Goal: Transaction & Acquisition: Purchase product/service

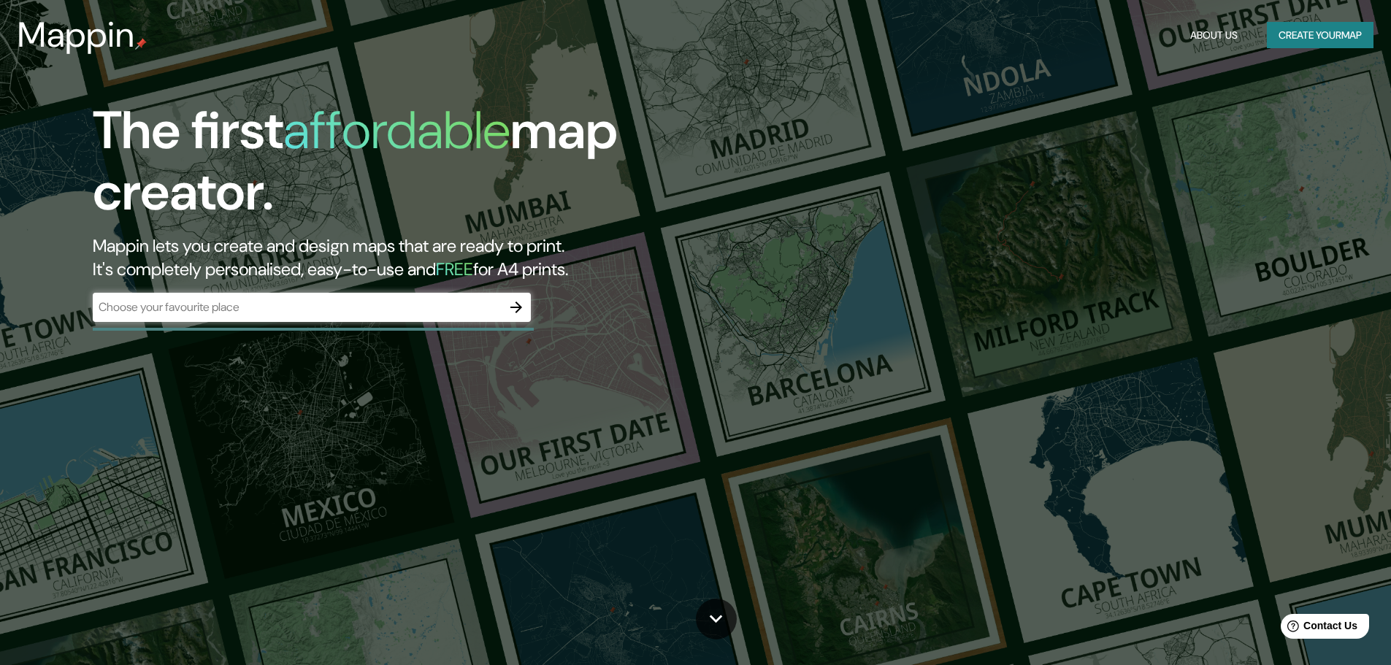
click at [480, 296] on div "​" at bounding box center [312, 307] width 438 height 29
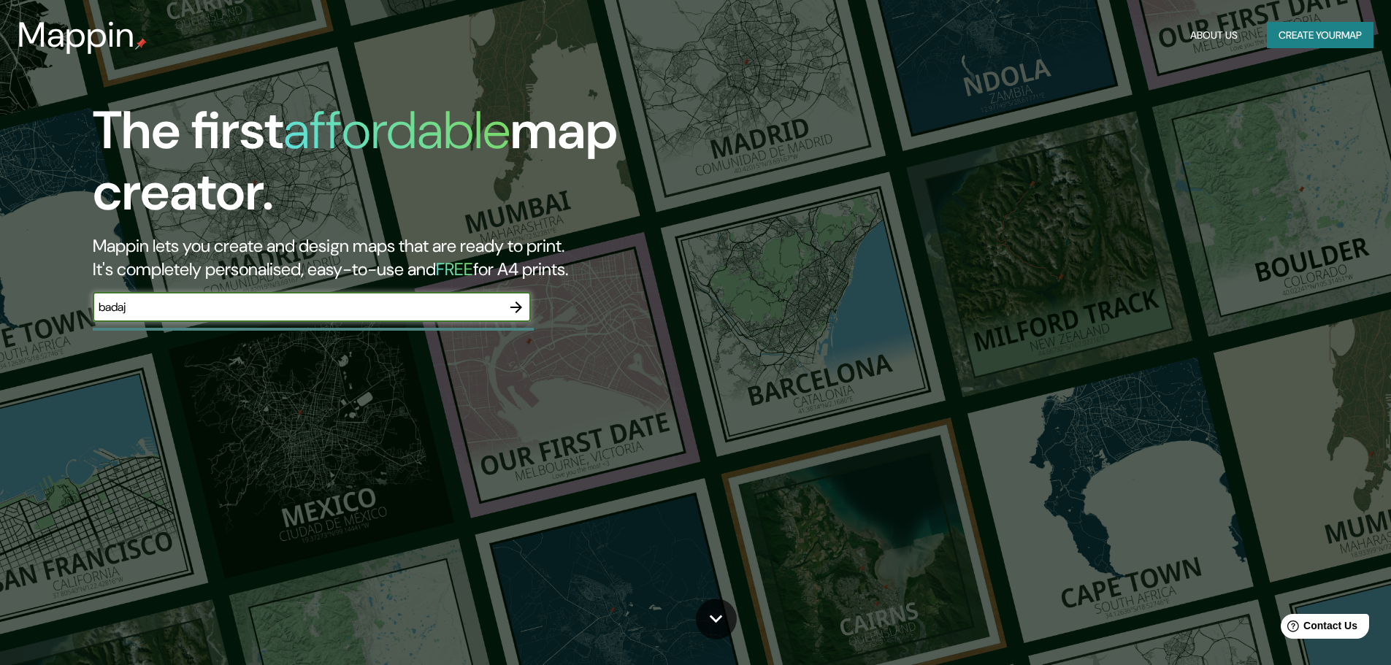
type input "badaj"
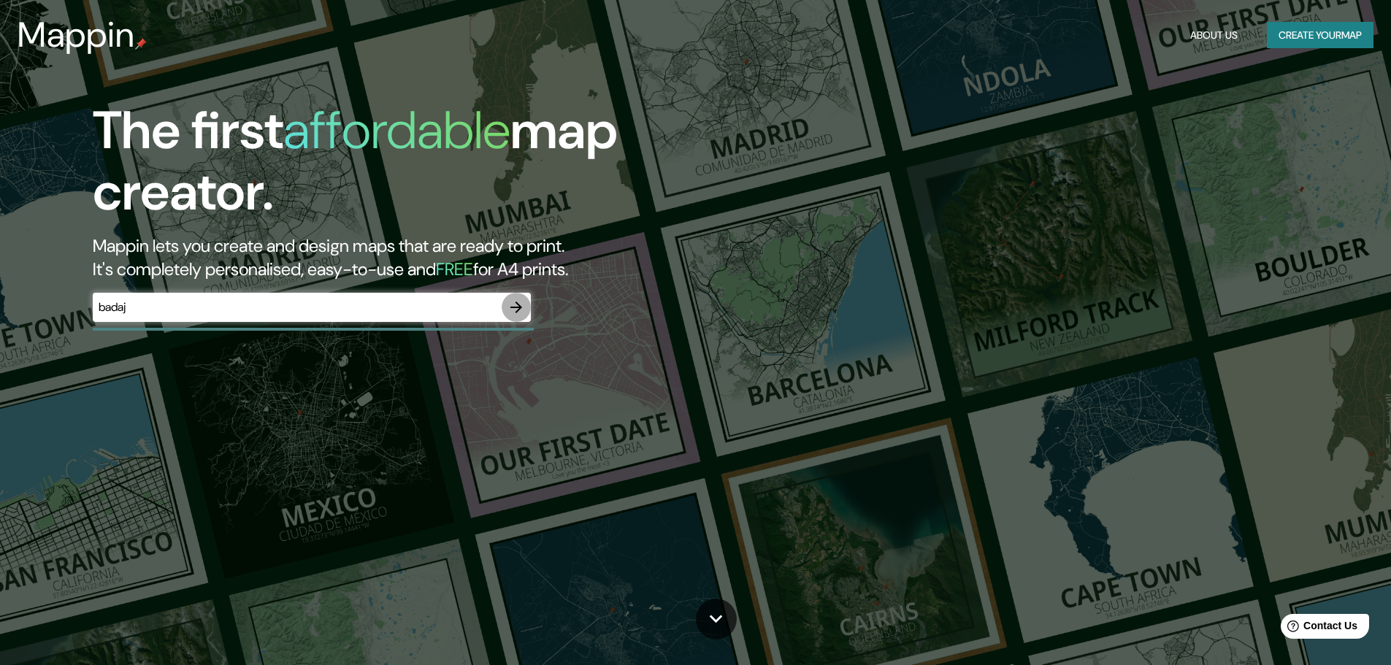
click at [502, 302] on button "button" at bounding box center [516, 307] width 29 height 29
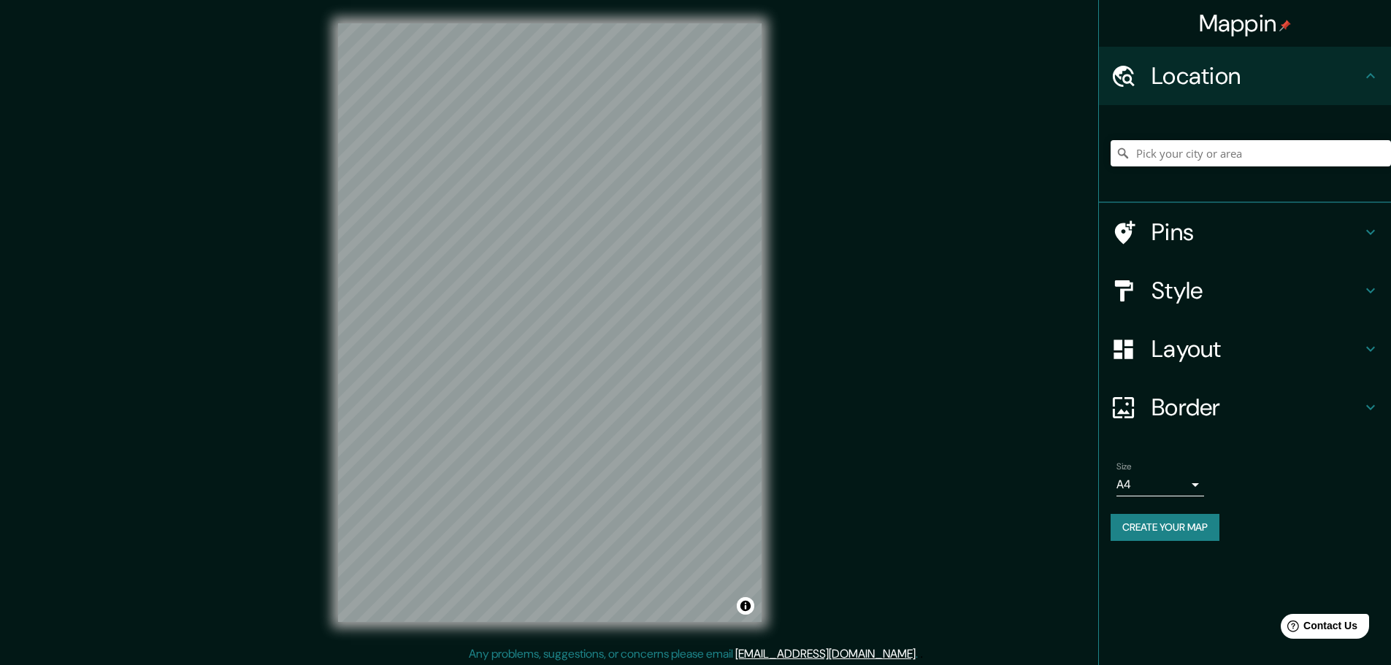
click at [1157, 134] on div at bounding box center [1251, 153] width 280 height 73
drag, startPoint x: 1177, startPoint y: 155, endPoint x: 1187, endPoint y: 164, distance: 13.4
click at [1185, 161] on input "Pick your city or area" at bounding box center [1251, 153] width 280 height 26
type input "[GEOGRAPHIC_DATA]"
click at [1222, 182] on div "[GEOGRAPHIC_DATA]" at bounding box center [1251, 153] width 280 height 73
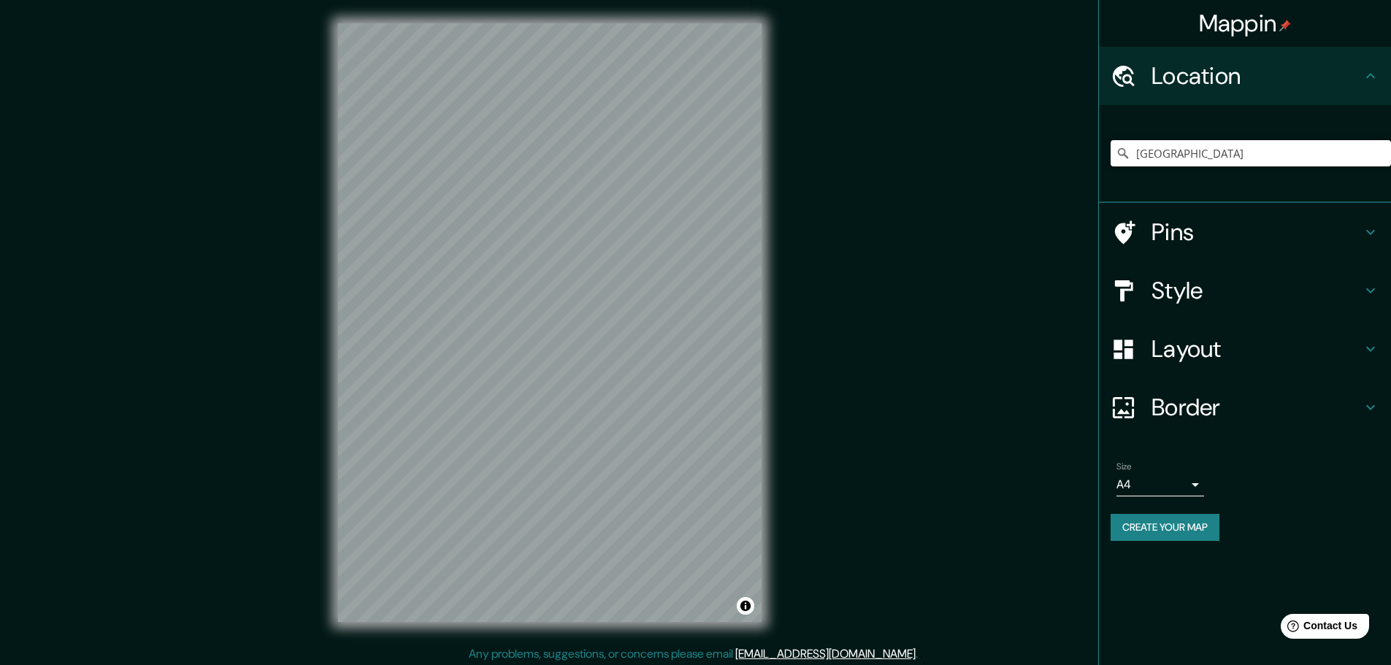
click at [1194, 162] on input "[GEOGRAPHIC_DATA]" at bounding box center [1251, 153] width 280 height 26
drag, startPoint x: 1184, startPoint y: 158, endPoint x: 1096, endPoint y: 167, distance: 88.1
click at [1096, 167] on div "Mappin Location [GEOGRAPHIC_DATA] Pins Style Layout Border Choose a border. Hin…" at bounding box center [695, 334] width 1391 height 669
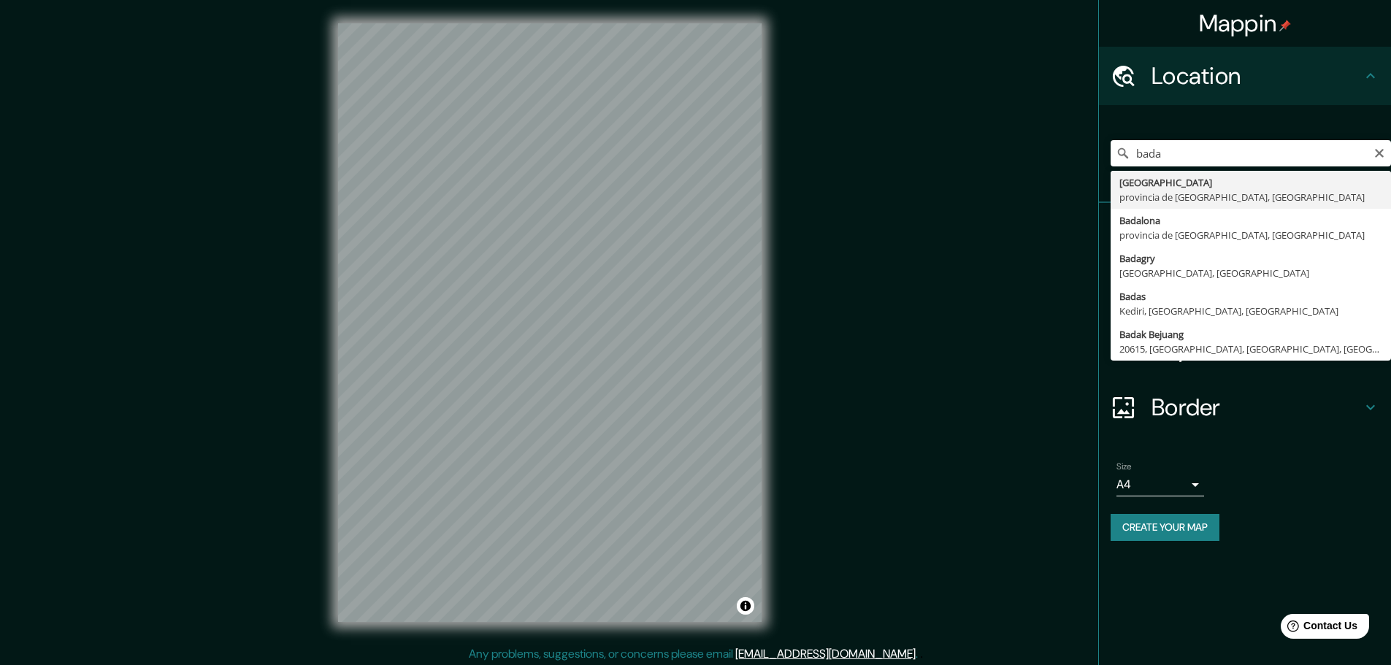
type input "[GEOGRAPHIC_DATA], [GEOGRAPHIC_DATA], [GEOGRAPHIC_DATA]"
click at [1236, 606] on div "Mappin Location [GEOGRAPHIC_DATA], [GEOGRAPHIC_DATA], [GEOGRAPHIC_DATA] [GEOGRA…" at bounding box center [1244, 332] width 293 height 665
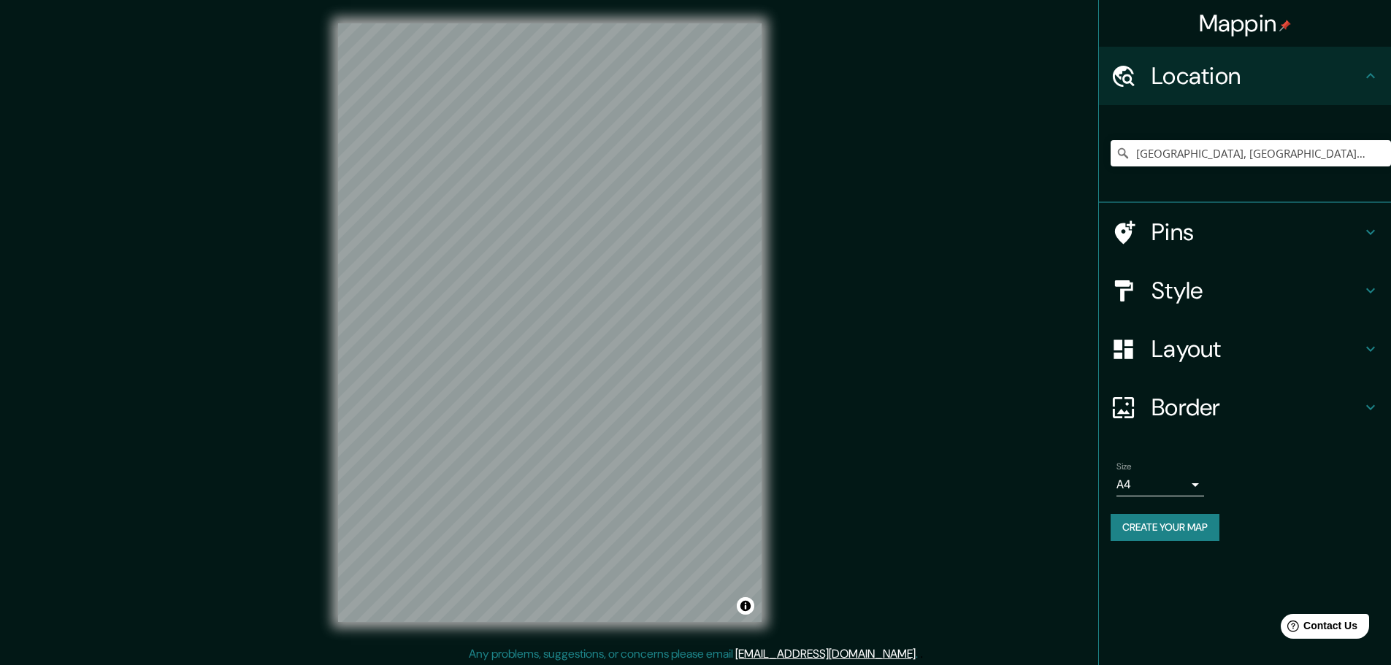
click at [1157, 283] on h4 "Style" at bounding box center [1257, 290] width 210 height 29
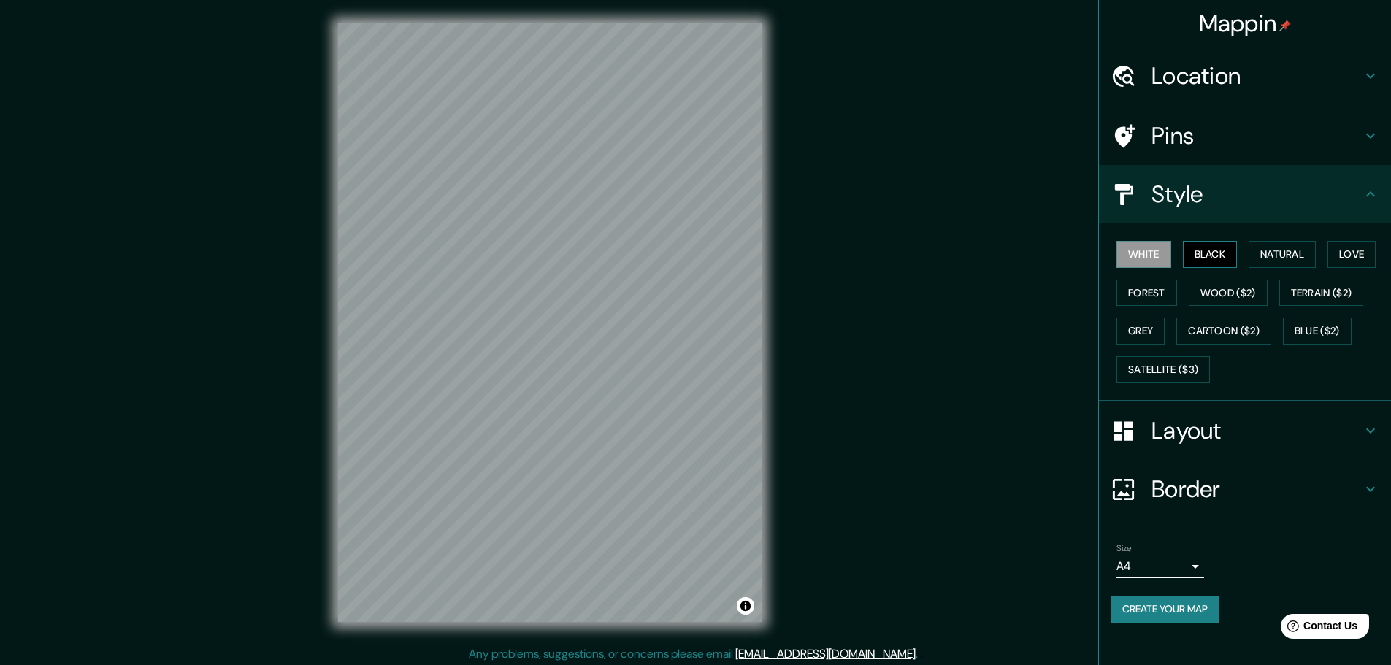
click at [1209, 262] on button "Black" at bounding box center [1210, 254] width 55 height 27
click at [1213, 253] on button "Black" at bounding box center [1210, 254] width 55 height 27
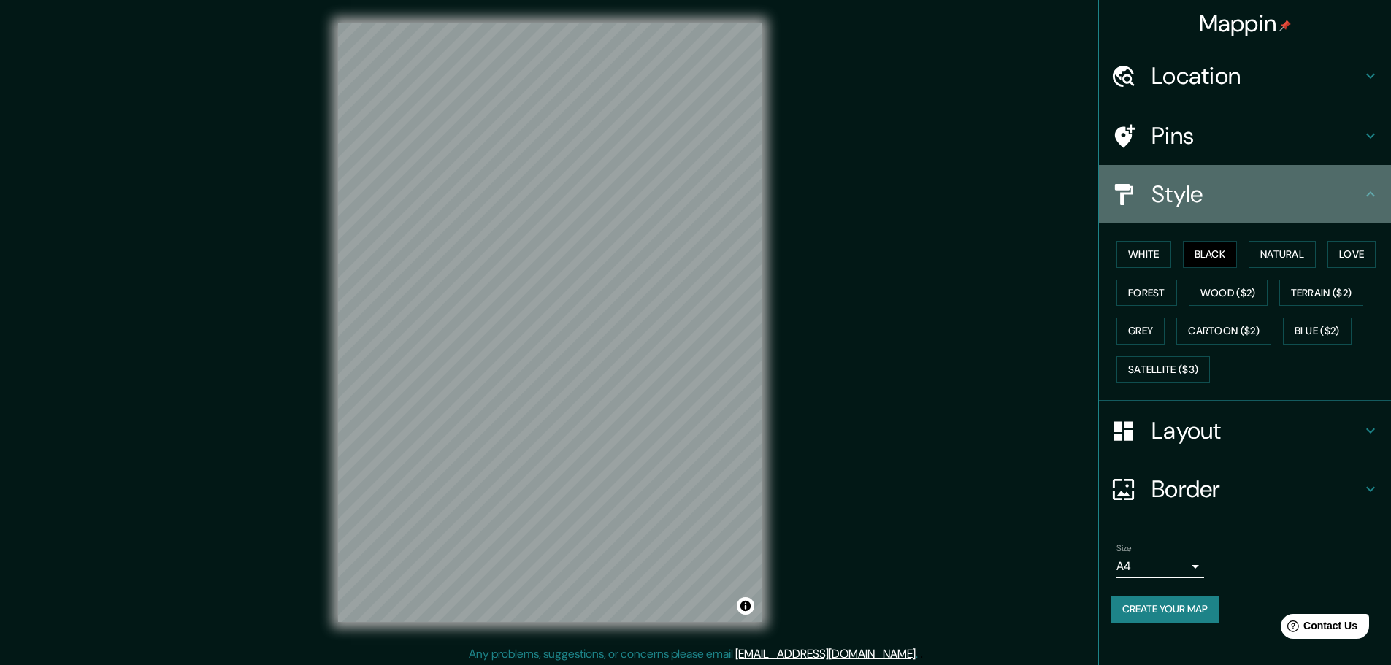
click at [1222, 205] on h4 "Style" at bounding box center [1257, 194] width 210 height 29
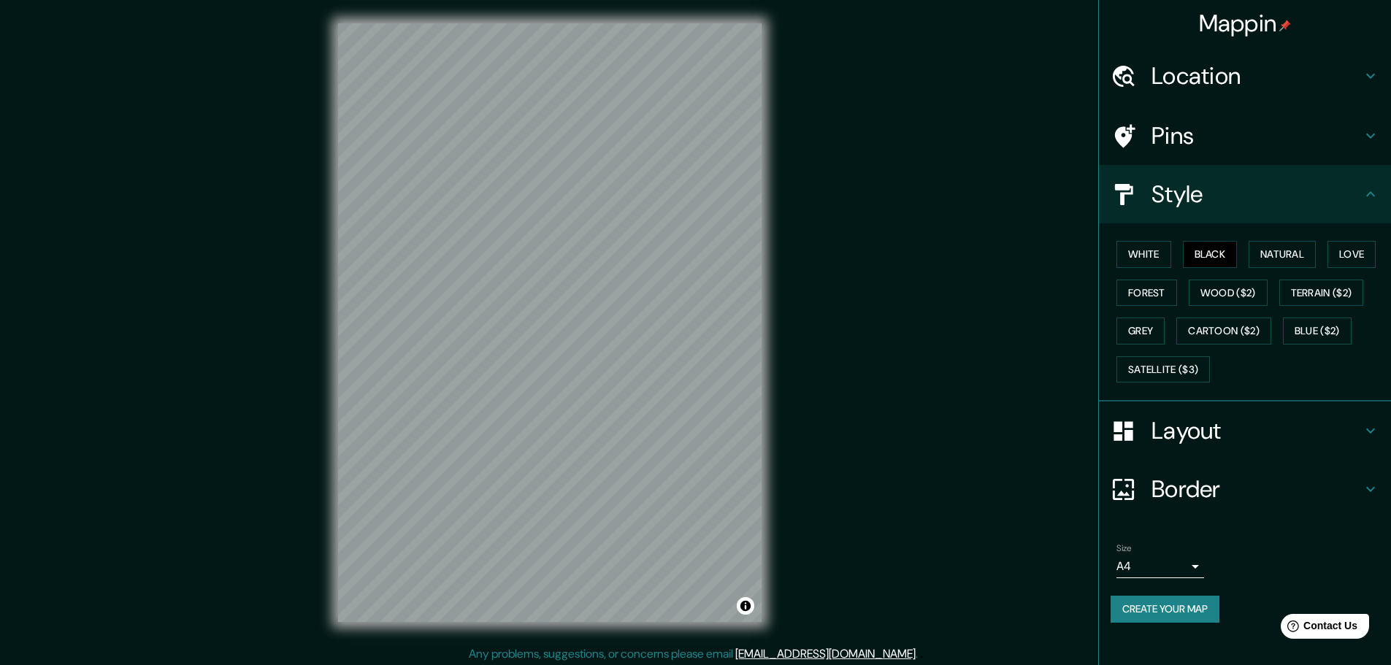
click at [1204, 150] on div "Pins" at bounding box center [1245, 136] width 292 height 58
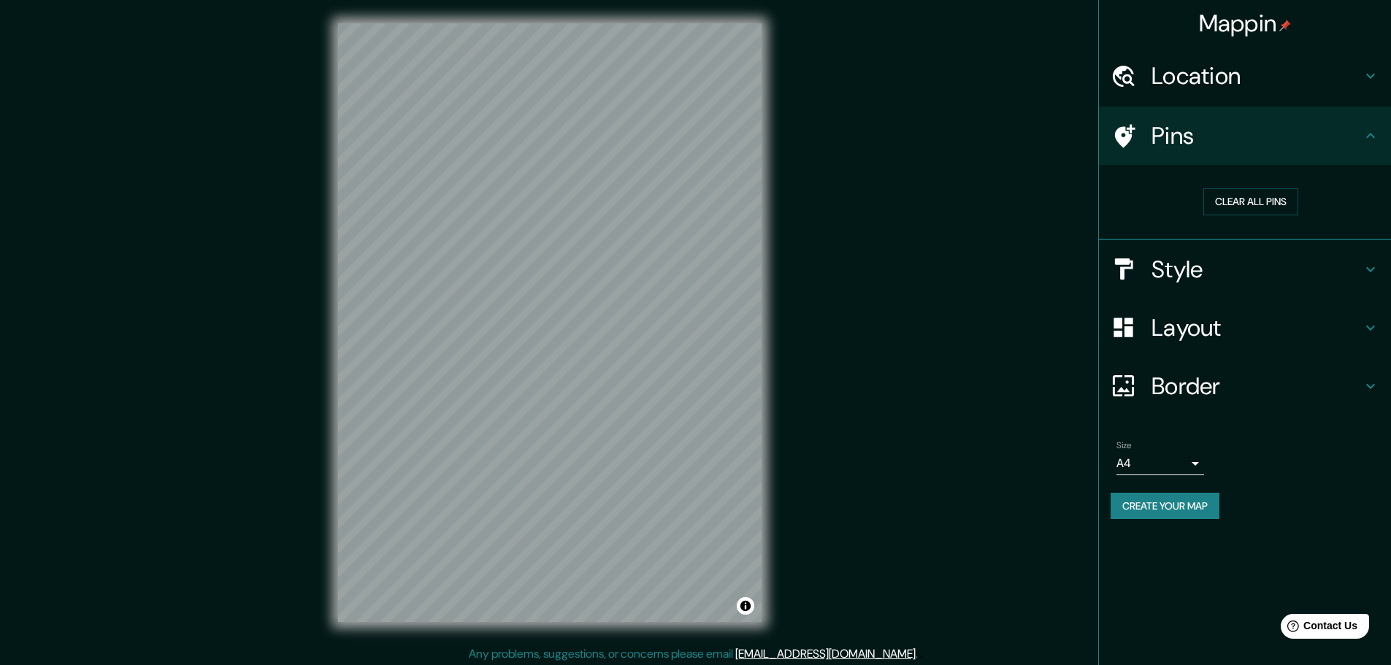
click at [1213, 144] on h4 "Pins" at bounding box center [1257, 135] width 210 height 29
click at [1371, 133] on icon at bounding box center [1370, 135] width 9 height 5
click at [1214, 326] on h4 "Layout" at bounding box center [1257, 327] width 210 height 29
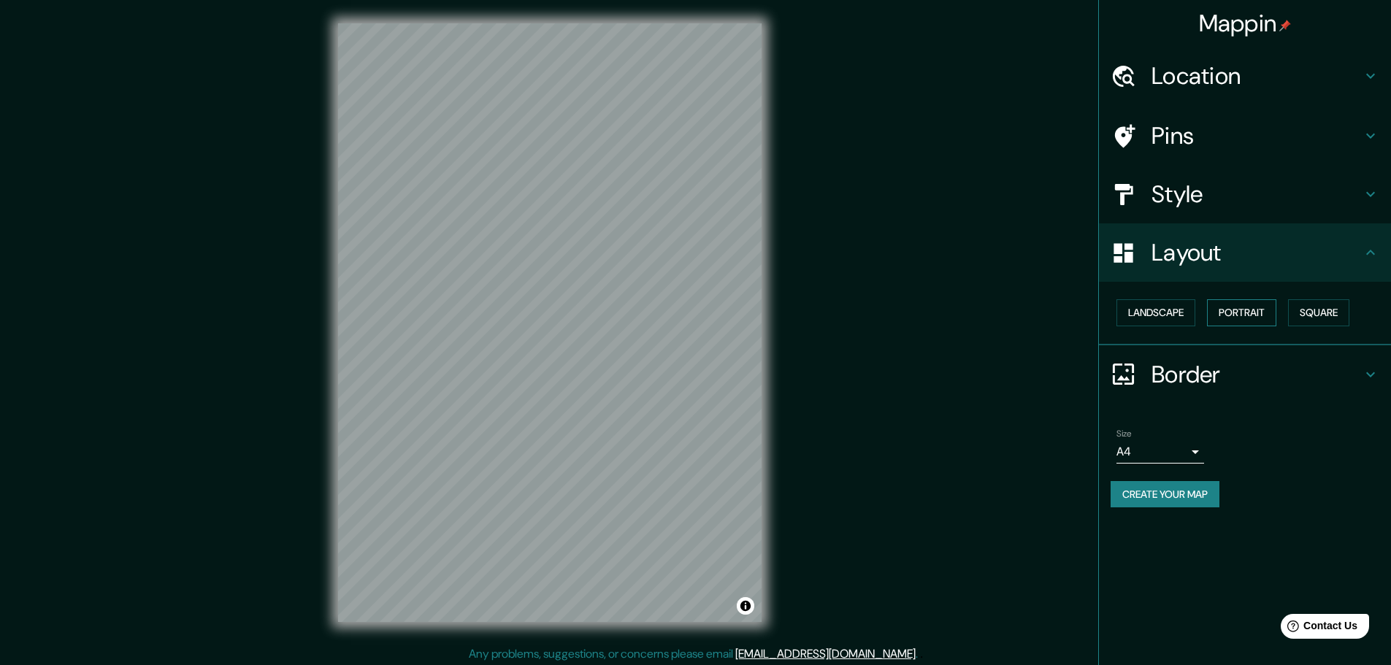
click at [1248, 307] on button "Portrait" at bounding box center [1241, 312] width 69 height 27
click at [1252, 310] on button "Portrait" at bounding box center [1241, 312] width 69 height 27
click at [1238, 307] on button "Portrait" at bounding box center [1241, 312] width 69 height 27
click at [1173, 308] on button "Landscape" at bounding box center [1156, 312] width 79 height 27
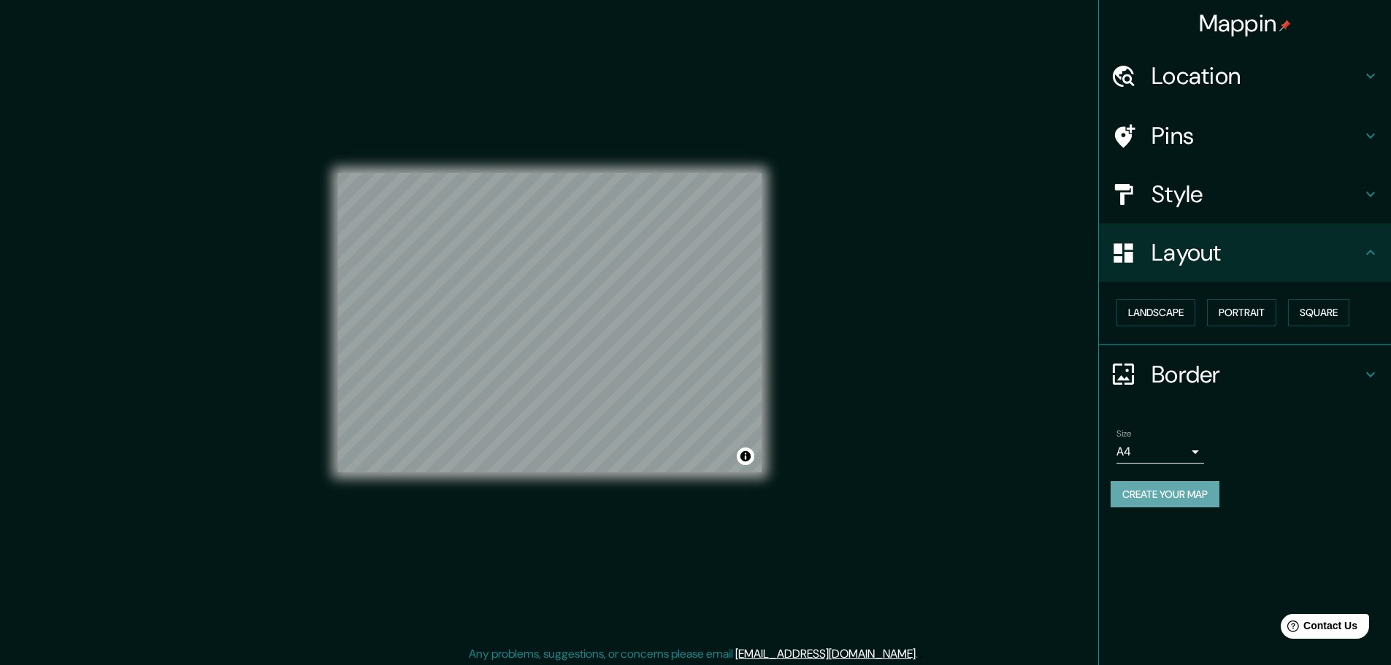
click at [1132, 492] on button "Create your map" at bounding box center [1165, 494] width 109 height 27
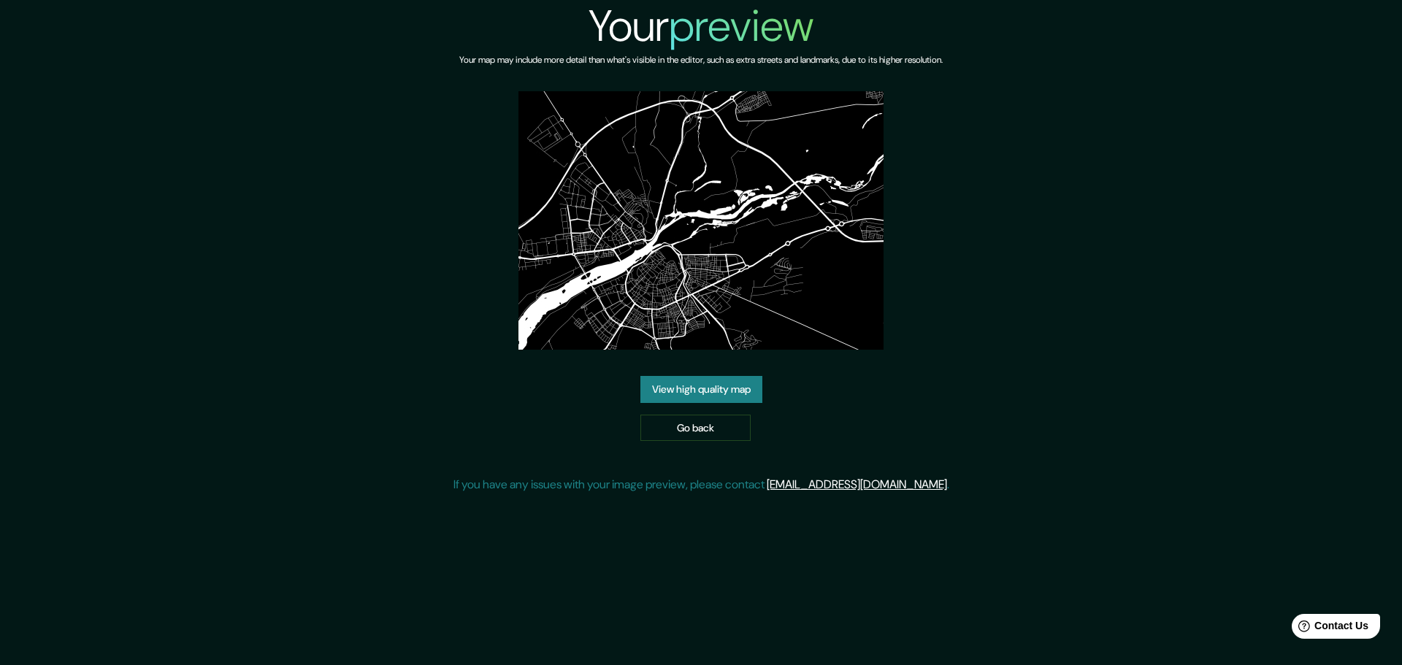
click at [689, 376] on link "View high quality map" at bounding box center [701, 389] width 122 height 27
